Goal: Task Accomplishment & Management: Use online tool/utility

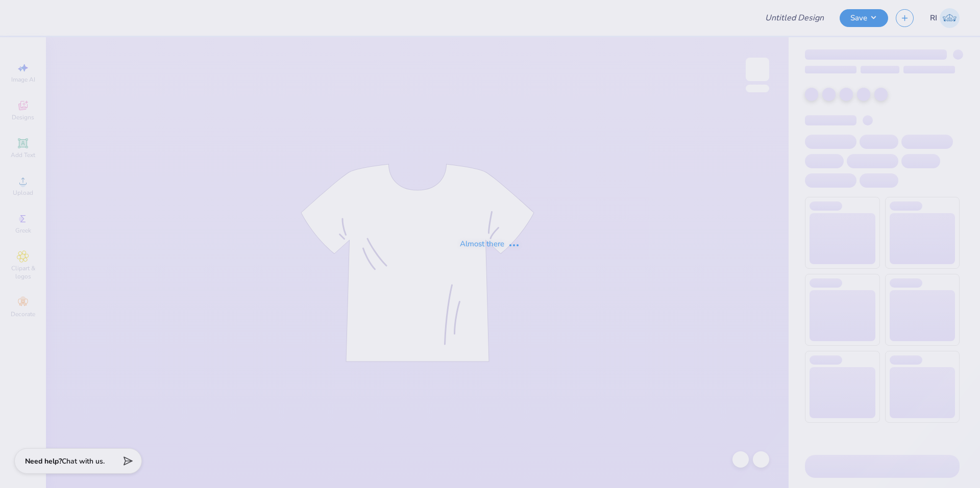
type input "513837A"
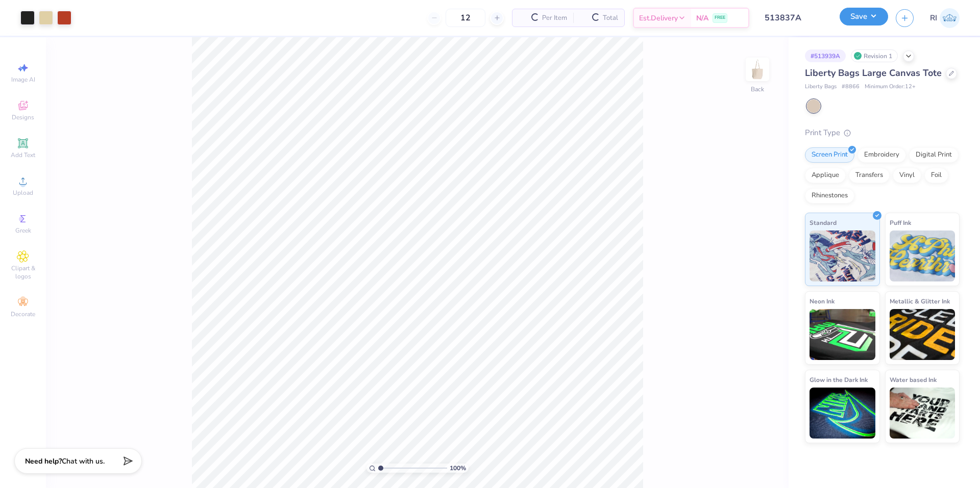
click at [881, 23] on button "Save" at bounding box center [864, 17] width 48 height 18
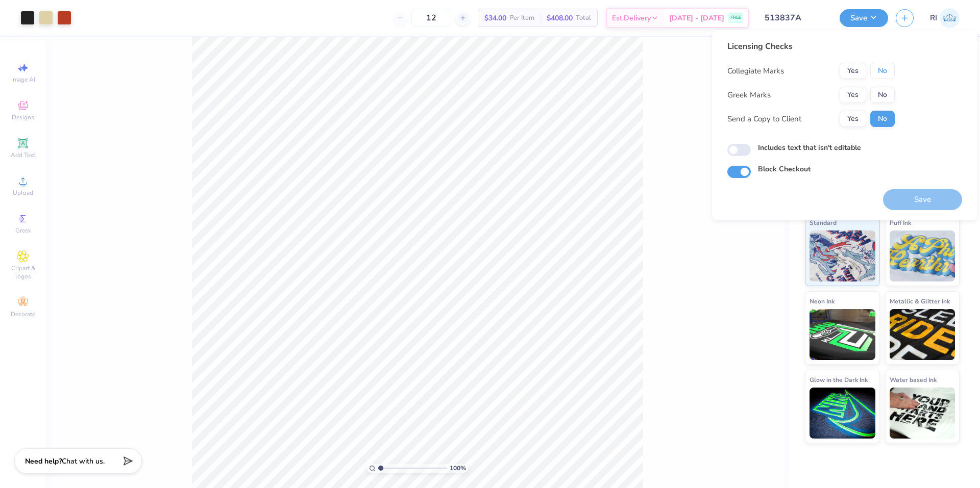
drag, startPoint x: 885, startPoint y: 69, endPoint x: 864, endPoint y: 83, distance: 25.8
click at [883, 73] on button "No" at bounding box center [882, 71] width 25 height 16
click at [847, 90] on button "Yes" at bounding box center [853, 95] width 27 height 16
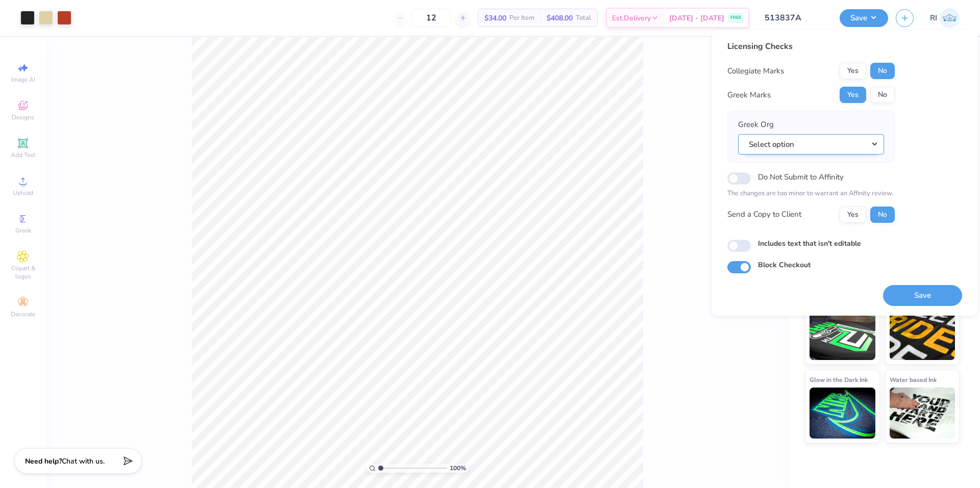
click at [816, 147] on button "Select option" at bounding box center [811, 144] width 146 height 21
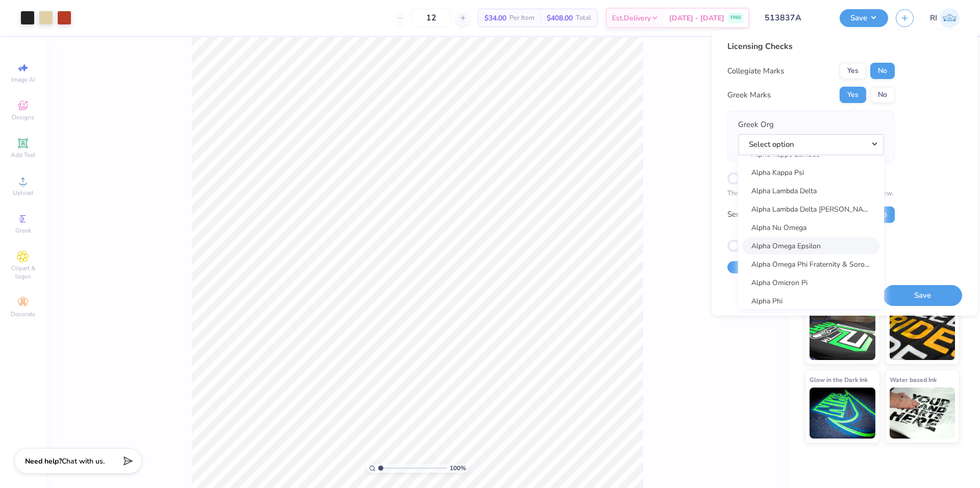
scroll to position [561, 0]
click at [817, 246] on link "Alpha Phi" at bounding box center [811, 250] width 138 height 17
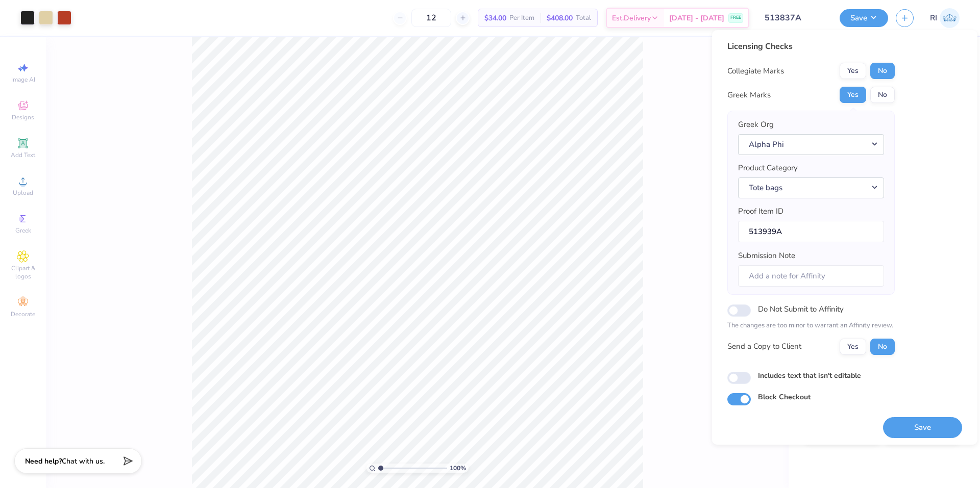
click at [937, 247] on div "Licensing Checks Collegiate Marks Yes No Greek Marks Yes No Greek Org Alpha Phi…" at bounding box center [844, 222] width 235 height 365
click at [927, 429] on button "Save" at bounding box center [922, 425] width 79 height 21
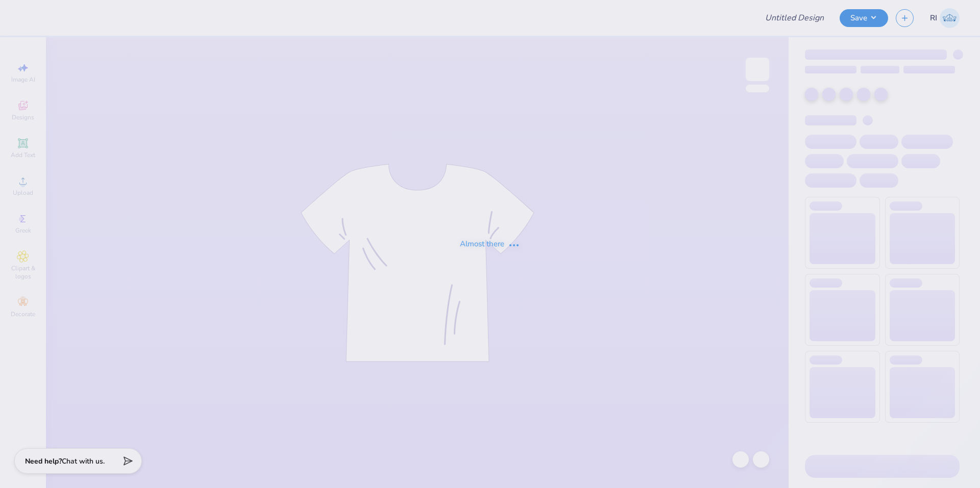
type input "513837A"
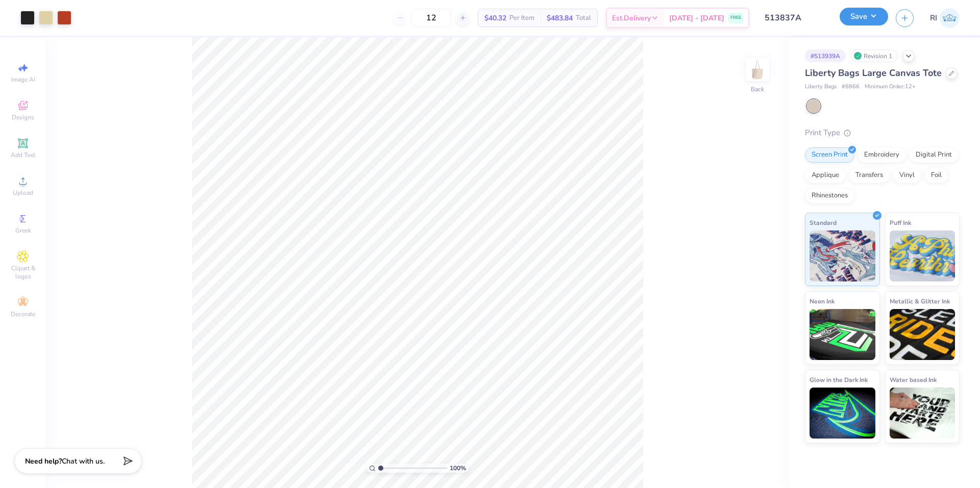
click at [875, 20] on button "Save" at bounding box center [864, 17] width 48 height 18
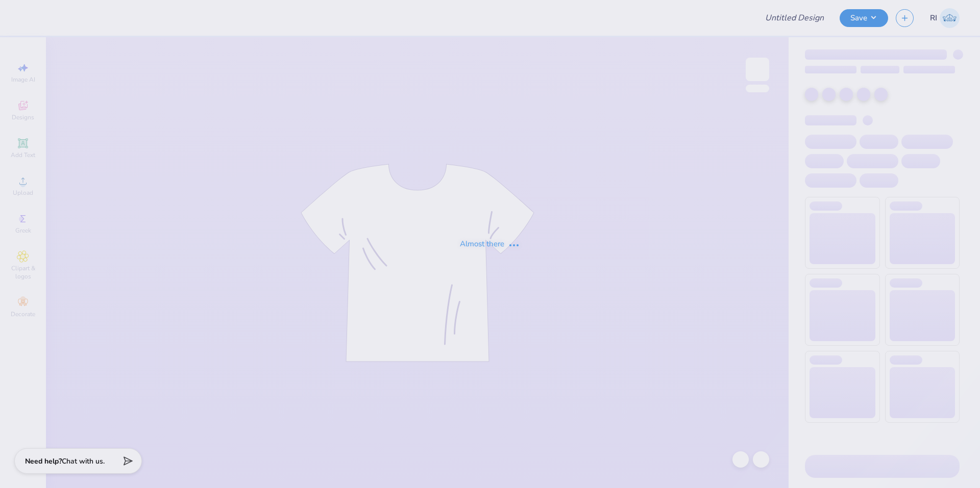
type input "514303A"
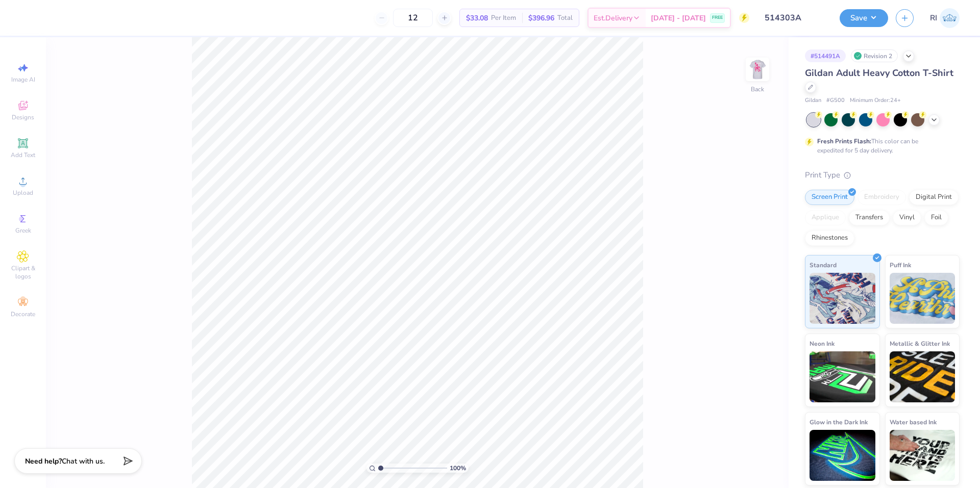
click at [750, 71] on img at bounding box center [757, 69] width 20 height 20
click at [880, 16] on button "Save" at bounding box center [864, 17] width 48 height 18
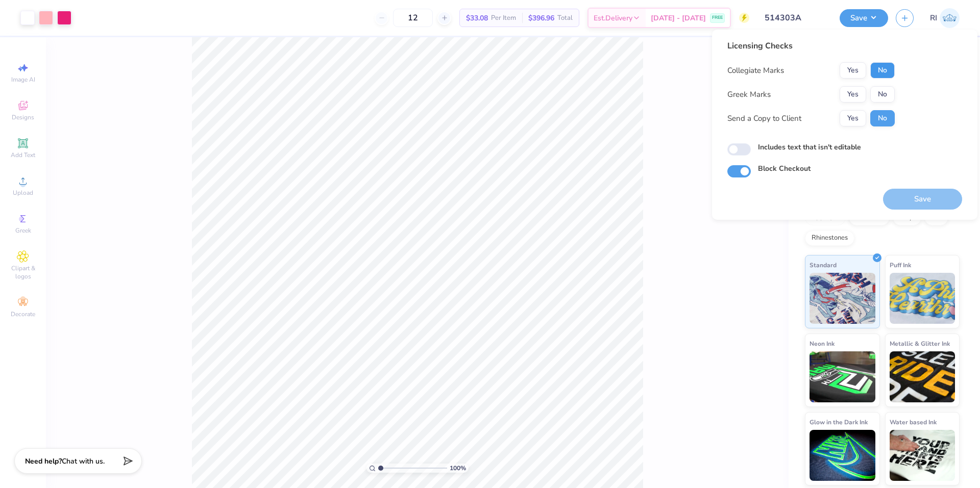
click at [876, 70] on button "No" at bounding box center [882, 70] width 25 height 16
click at [861, 90] on button "Yes" at bounding box center [853, 94] width 27 height 16
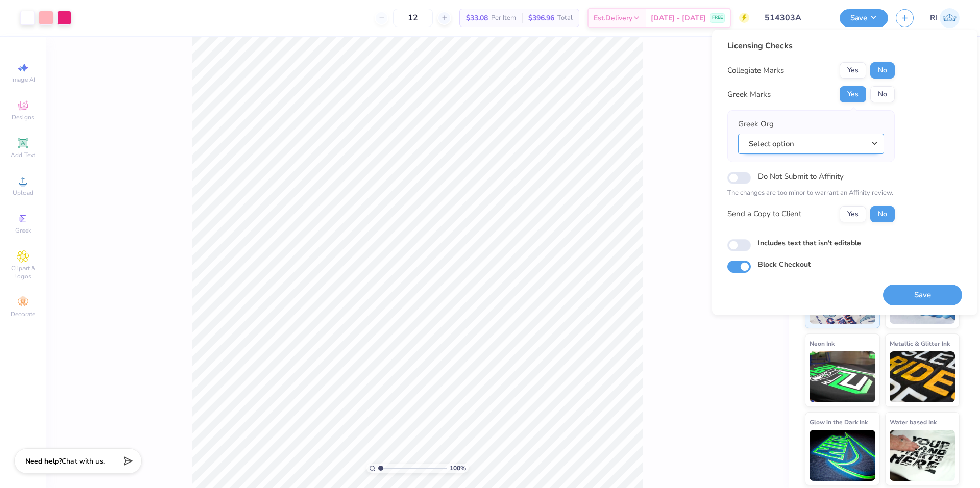
click at [817, 144] on button "Select option" at bounding box center [811, 144] width 146 height 21
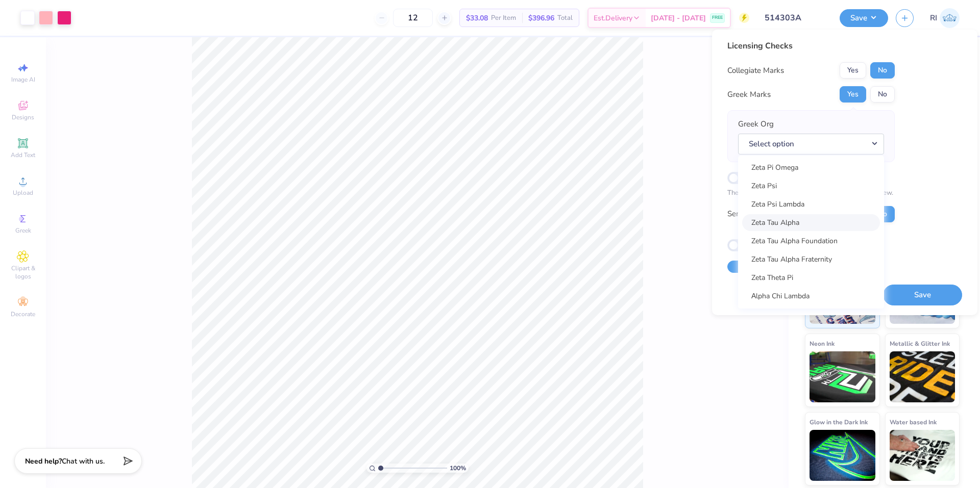
click at [824, 218] on link "Zeta Tau Alpha" at bounding box center [811, 222] width 138 height 17
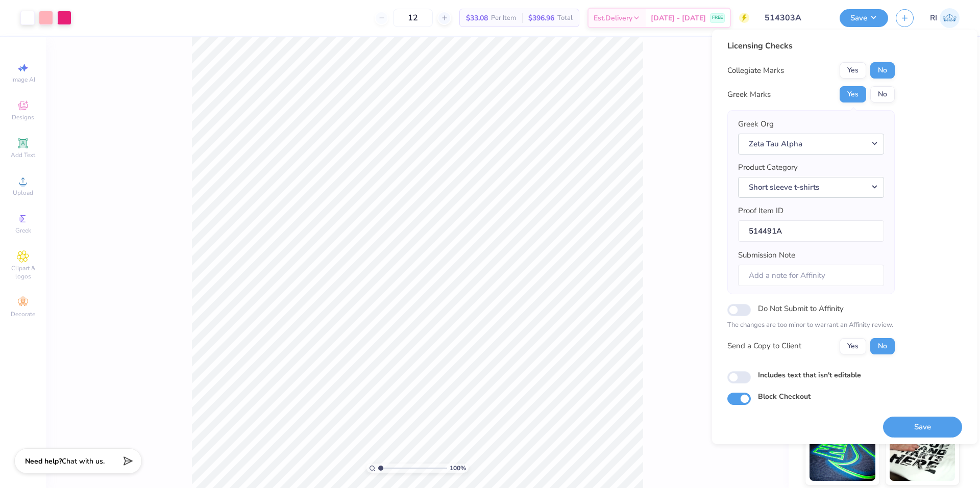
click at [918, 217] on div "Licensing Checks Collegiate Marks Yes No Greek Marks Yes No Greek Org Zeta Tau …" at bounding box center [844, 222] width 235 height 365
click at [869, 190] on button "Short sleeve t-shirts" at bounding box center [811, 187] width 146 height 21
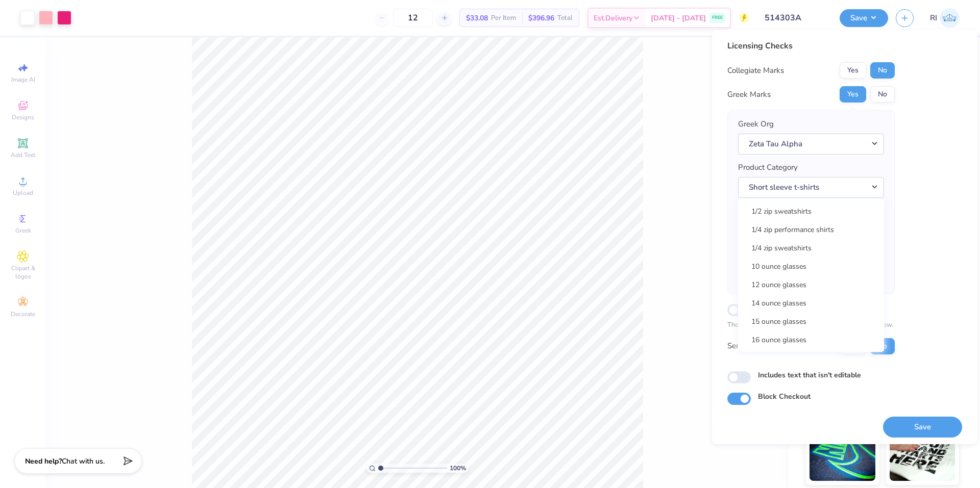
click at [921, 187] on div "Licensing Checks Collegiate Marks Yes No Greek Marks Yes No Greek Org Zeta Tau …" at bounding box center [844, 222] width 235 height 365
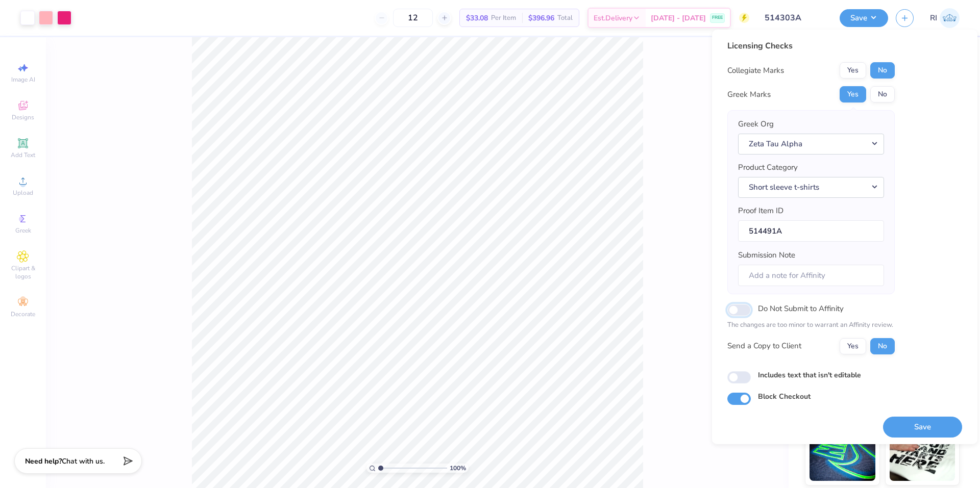
click at [748, 311] on input "Do Not Submit to Affinity" at bounding box center [738, 310] width 23 height 12
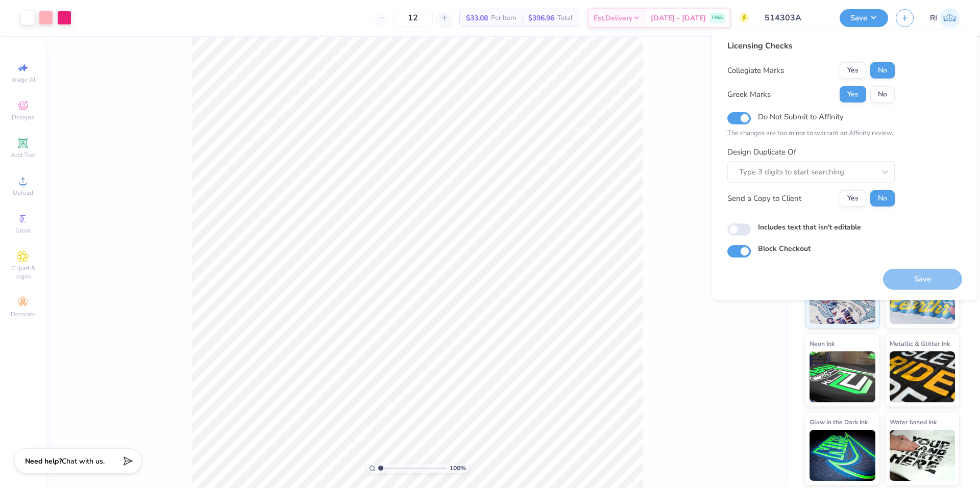
click at [739, 125] on div "Do Not Submit to Affinity The changes are too minor to warrant an Affinity revi…" at bounding box center [810, 124] width 167 height 29
click at [742, 115] on input "Do Not Submit to Affinity" at bounding box center [738, 118] width 23 height 12
checkbox input "false"
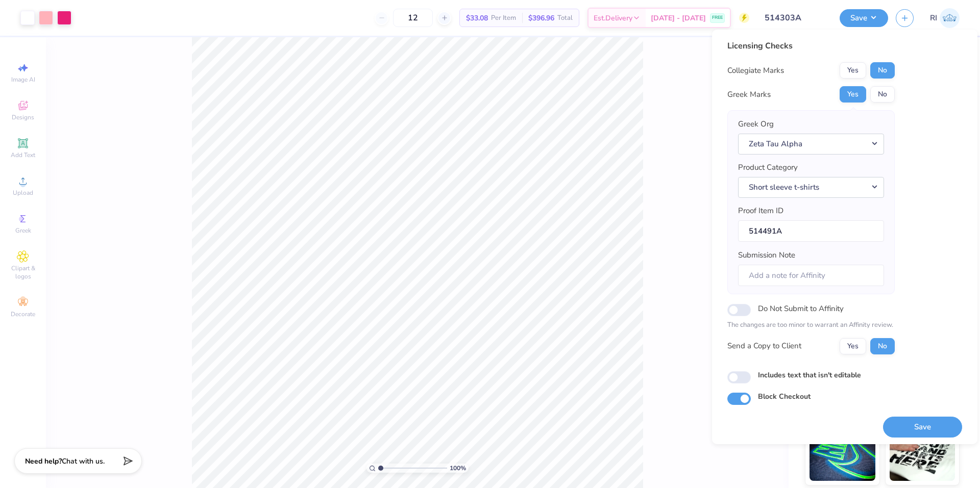
click at [924, 235] on div "Licensing Checks Collegiate Marks Yes No Greek Marks Yes No Greek Org Zeta Tau …" at bounding box center [844, 222] width 235 height 365
click at [924, 422] on button "Save" at bounding box center [922, 425] width 79 height 21
